Goal: Find specific page/section: Find specific page/section

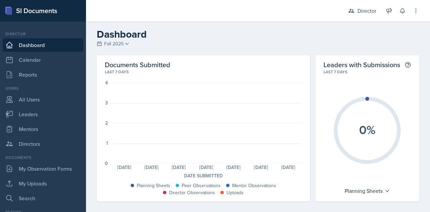
click at [354, 4] on div "Director Director Leader Resources! / Spring 2023 Leader ACCT 223 - Intermediat…" at bounding box center [379, 11] width 81 height 22
click at [356, 8] on div "Director" at bounding box center [362, 11] width 36 height 12
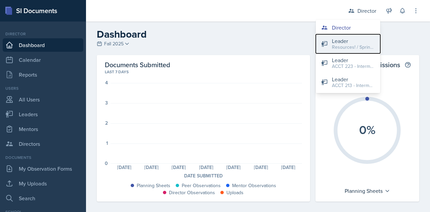
click at [348, 47] on div "Resources! / Spring 2023" at bounding box center [353, 47] width 43 height 7
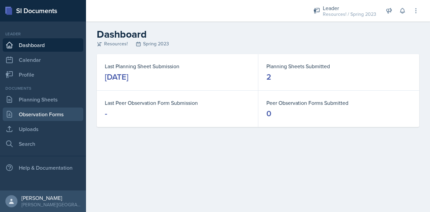
click at [43, 115] on link "Observation Forms" at bounding box center [43, 114] width 81 height 13
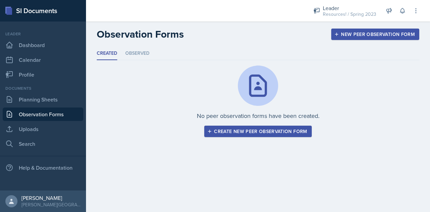
click at [341, 36] on div "New Peer Observation Form" at bounding box center [375, 34] width 79 height 5
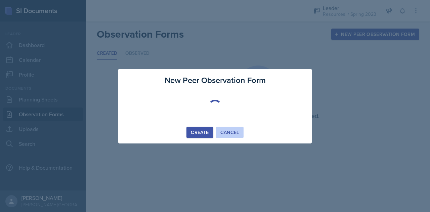
click at [229, 133] on div "Cancel" at bounding box center [230, 132] width 19 height 5
